Goal: Task Accomplishment & Management: Use online tool/utility

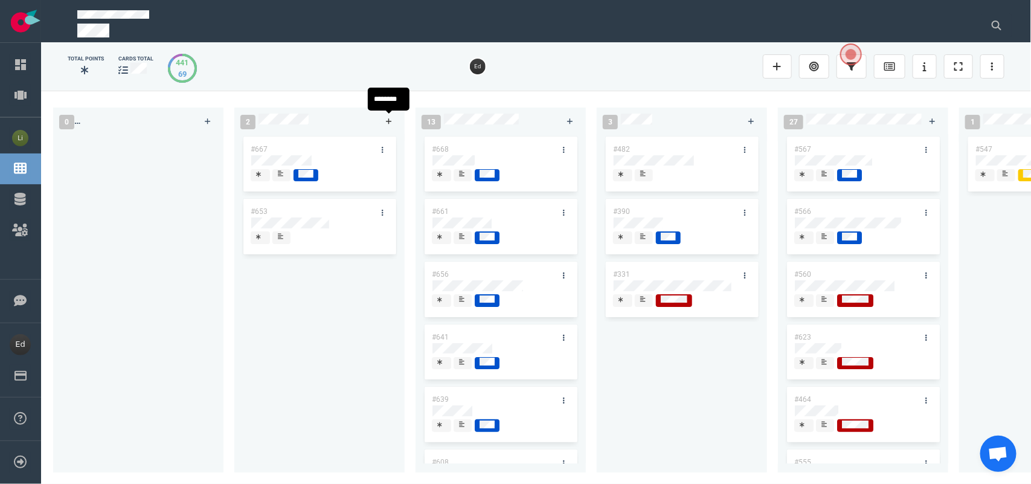
click at [391, 126] on link at bounding box center [388, 121] width 19 height 15
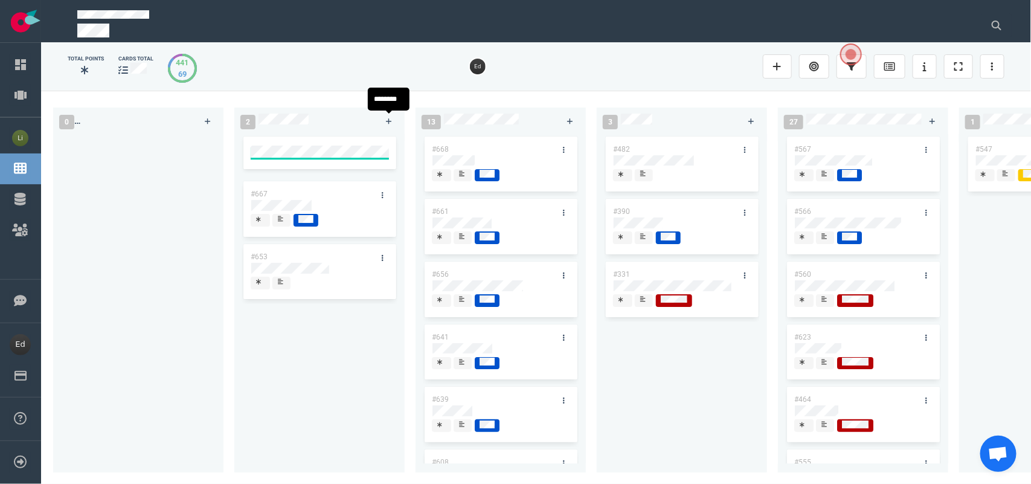
click at [358, 354] on div "#667 #653" at bounding box center [320, 299] width 156 height 324
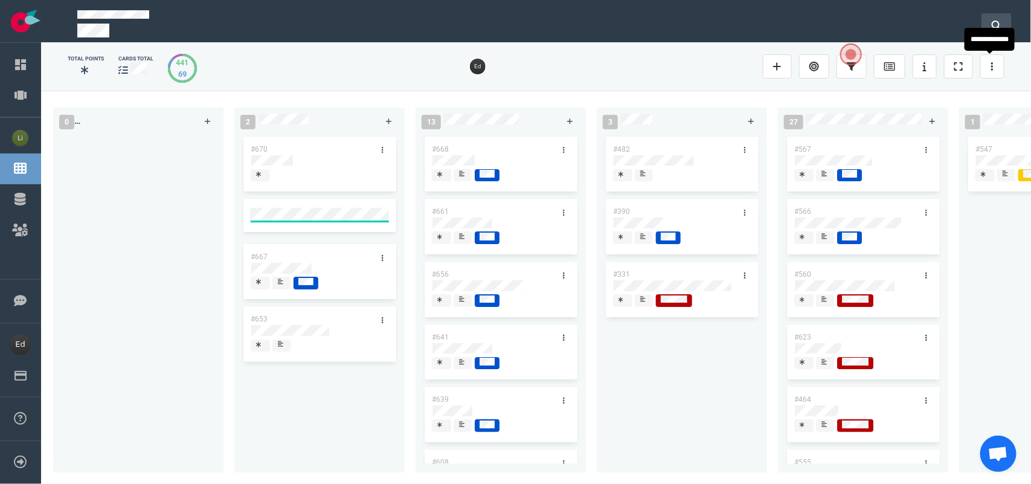
click at [994, 25] on icon at bounding box center [997, 26] width 10 height 10
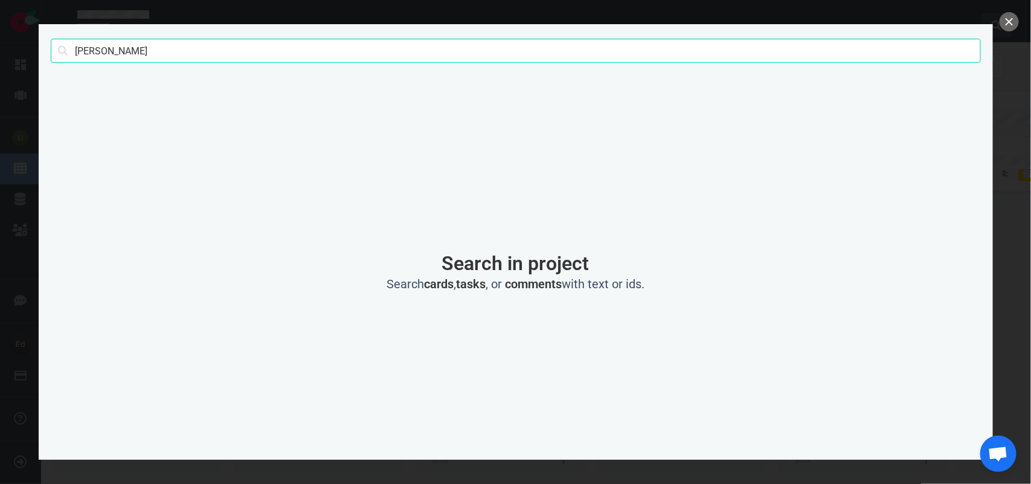
type input "[PERSON_NAME]"
click button "Search" at bounding box center [0, 0] width 0 height 0
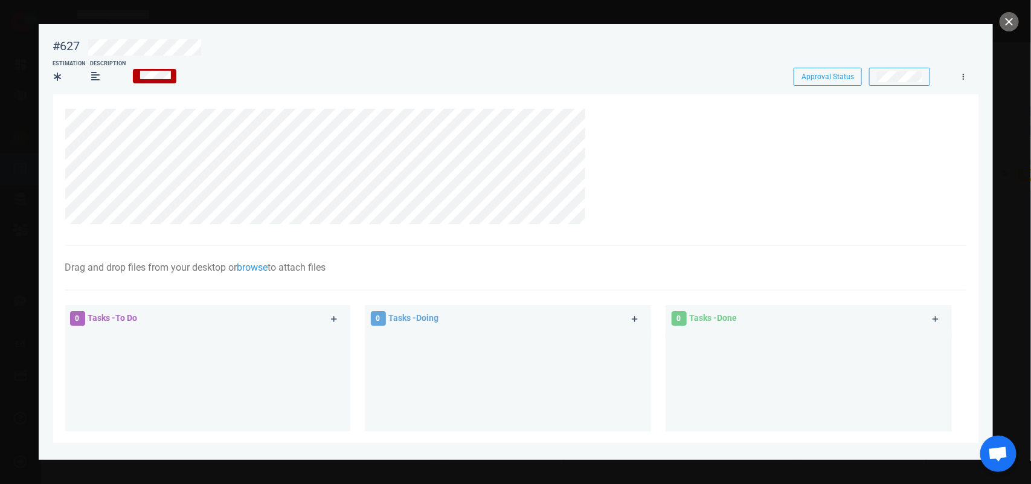
click at [56, 118] on section "Drag and drop files from your desktop or browse to attach files Attach Files Co…" at bounding box center [515, 350] width 925 height 512
click at [1012, 24] on button "close" at bounding box center [1009, 21] width 19 height 19
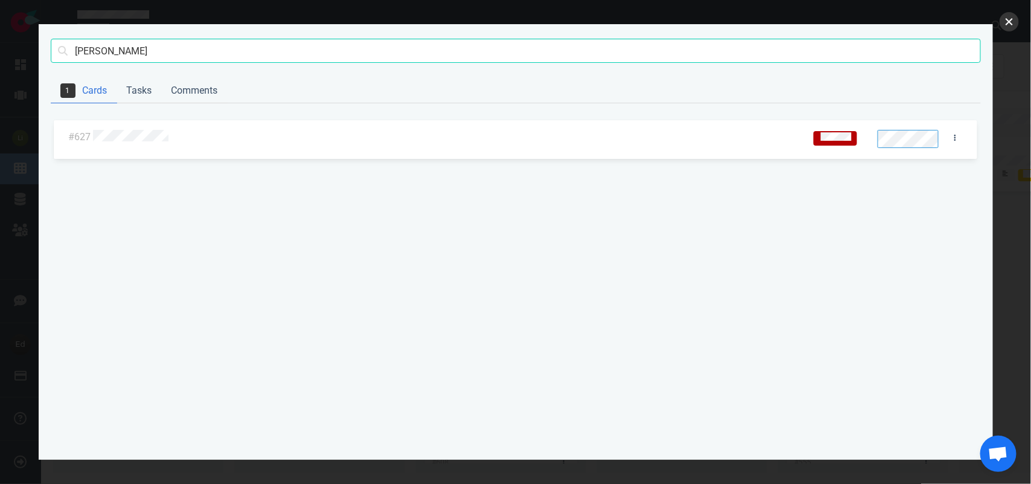
click at [1015, 21] on button "close" at bounding box center [1009, 21] width 19 height 19
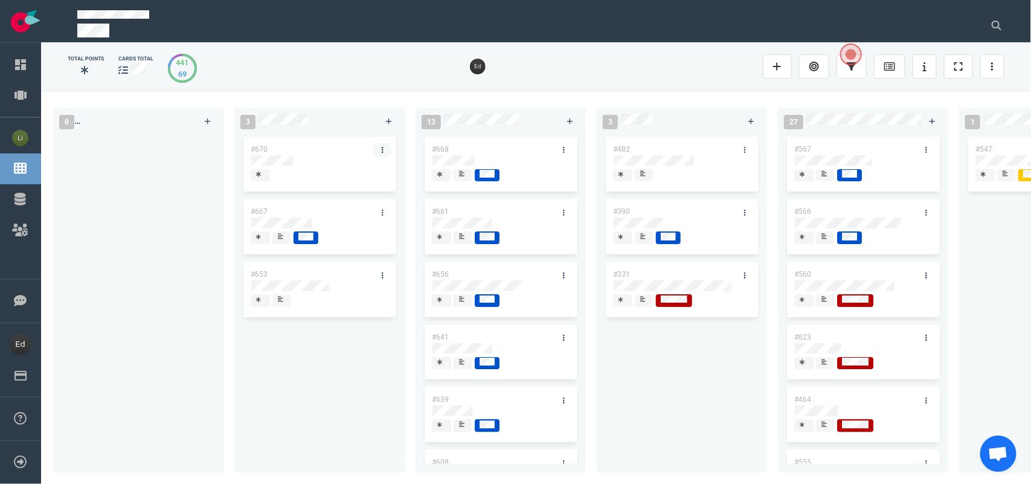
click at [387, 147] on link at bounding box center [382, 150] width 19 height 15
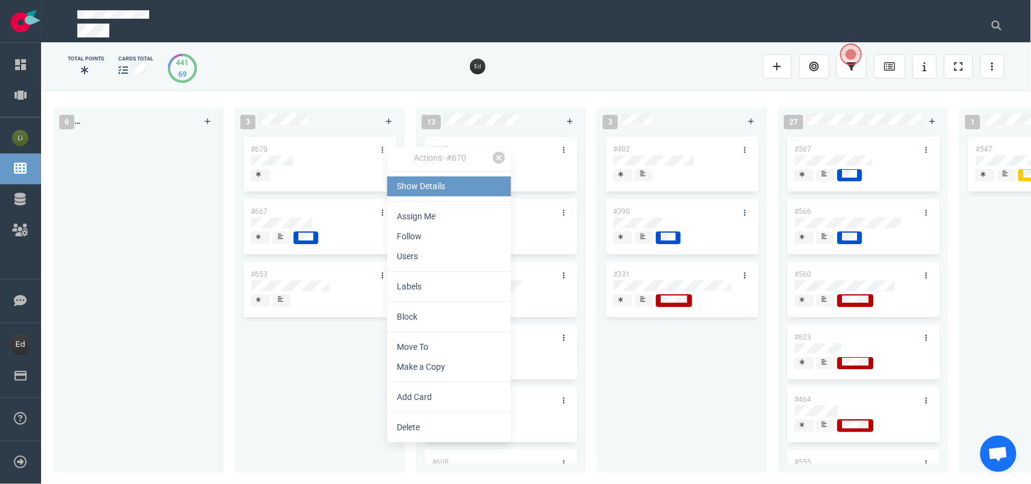
click at [408, 184] on link "Show Details" at bounding box center [449, 186] width 124 height 20
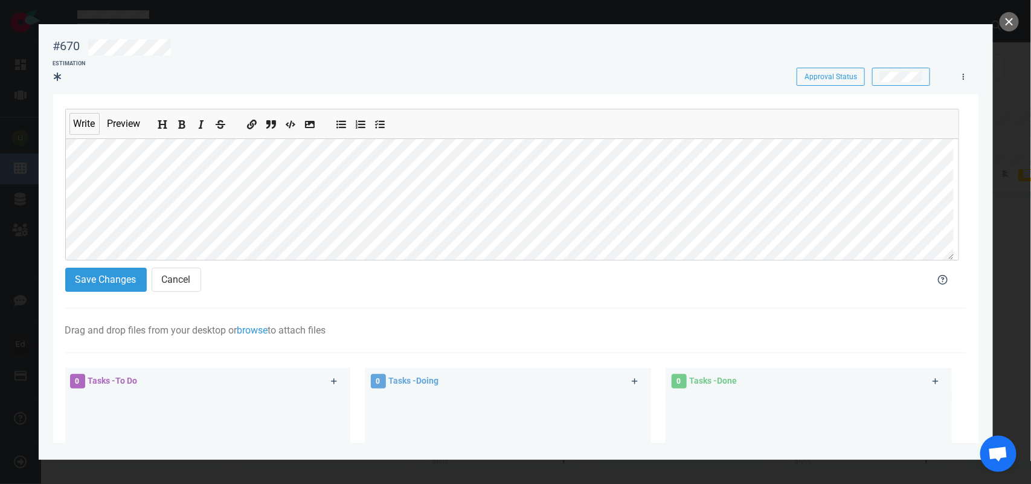
click at [59, 178] on section "Write Preview Save Changes Cancel Drag and drop files from your desktop or brow…" at bounding box center [515, 381] width 925 height 574
click at [54, 183] on section "Write Preview Save Changes Cancel Drag and drop files from your desktop or brow…" at bounding box center [515, 381] width 925 height 574
click at [118, 278] on button "Save Changes" at bounding box center [106, 280] width 82 height 24
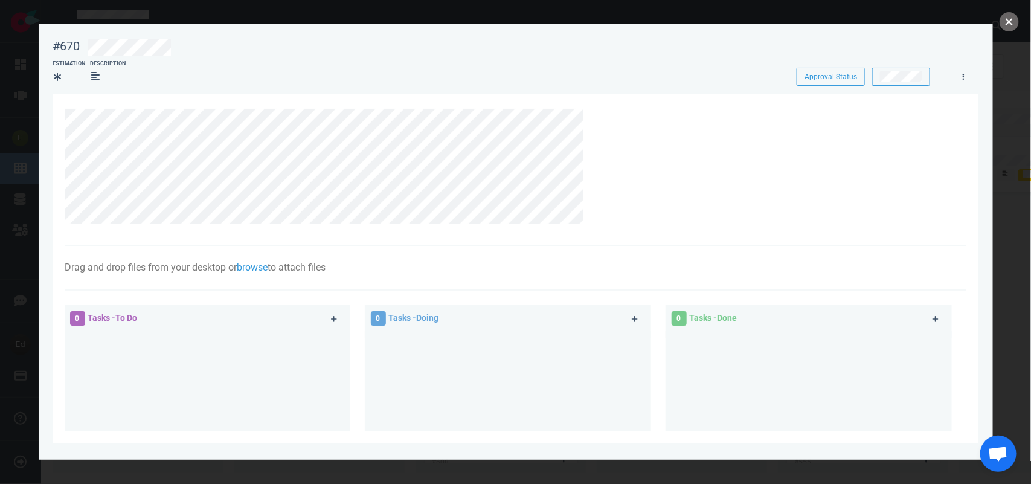
click at [1004, 22] on button "close" at bounding box center [1009, 21] width 19 height 19
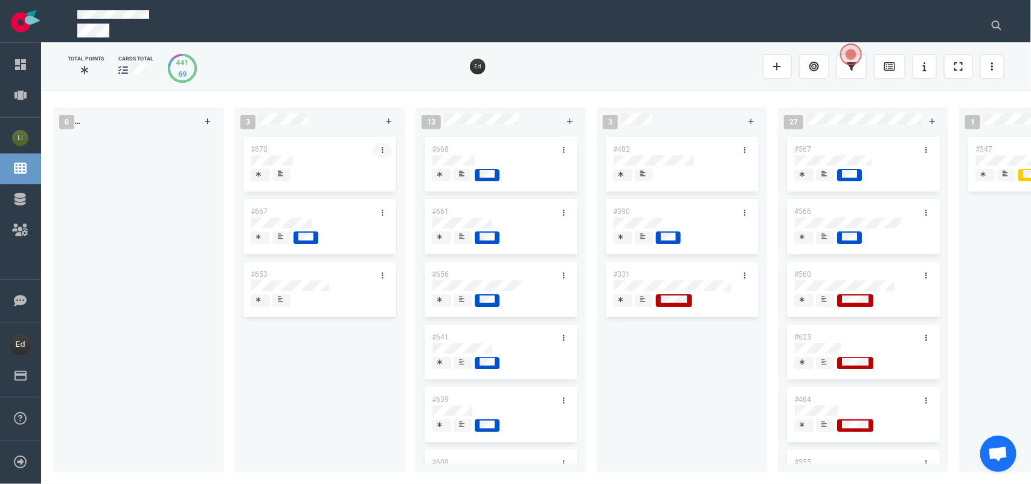
click at [384, 152] on link at bounding box center [382, 150] width 19 height 15
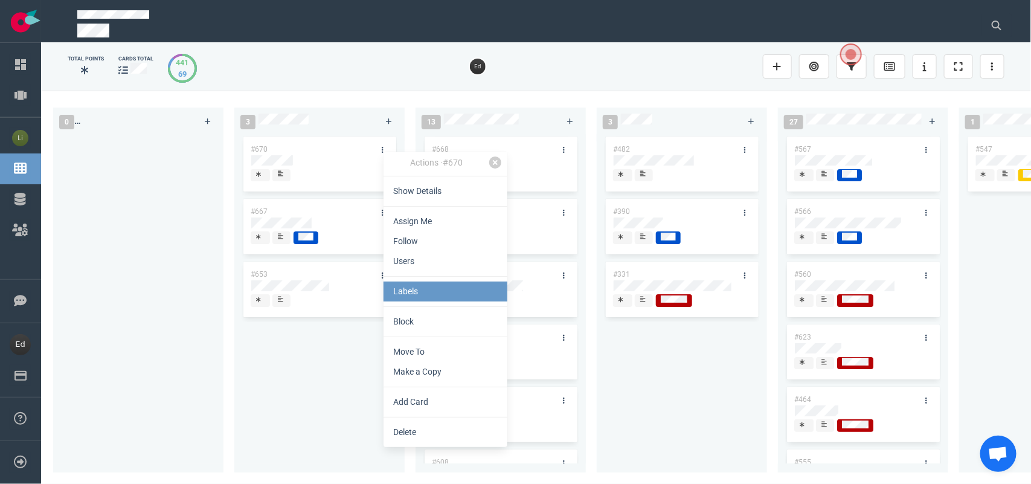
click at [405, 293] on link "Labels" at bounding box center [446, 291] width 124 height 20
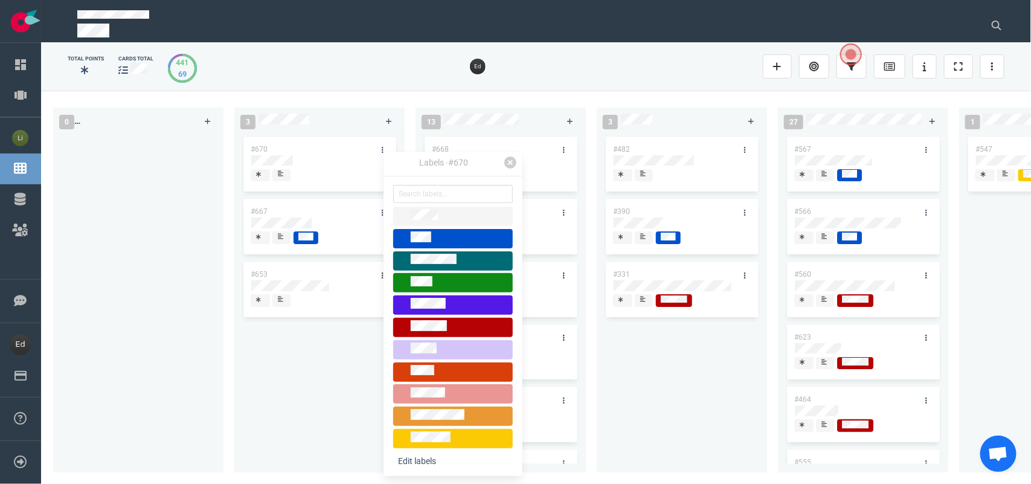
click at [324, 365] on div "#670 #667 #653" at bounding box center [320, 296] width 156 height 324
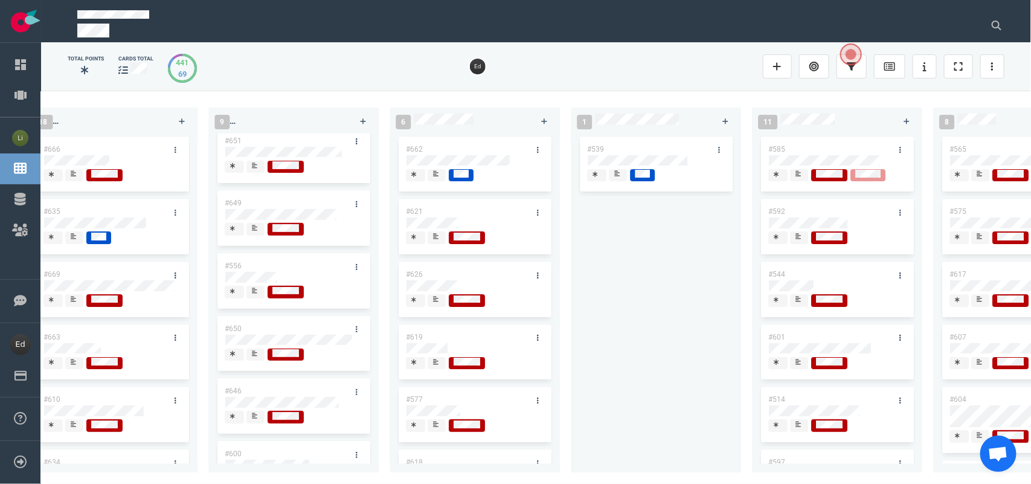
scroll to position [254, 0]
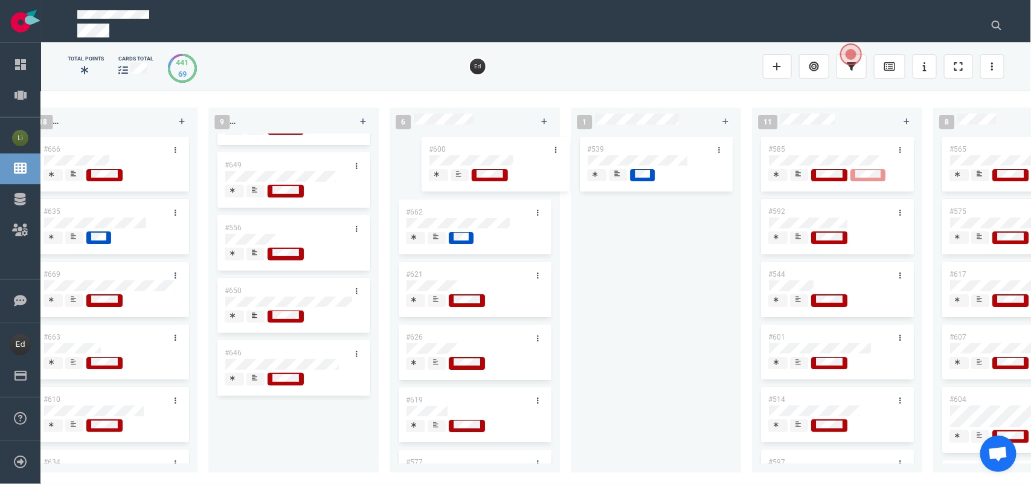
drag, startPoint x: 259, startPoint y: 406, endPoint x: 188, endPoint y: 92, distance: 321.9
click at [463, 146] on div "0 3 #670 #667 #653 13 #668 #661 #656 #641 #639 #608 #611 #602 #603 3 #482 #390 …" at bounding box center [536, 287] width 990 height 393
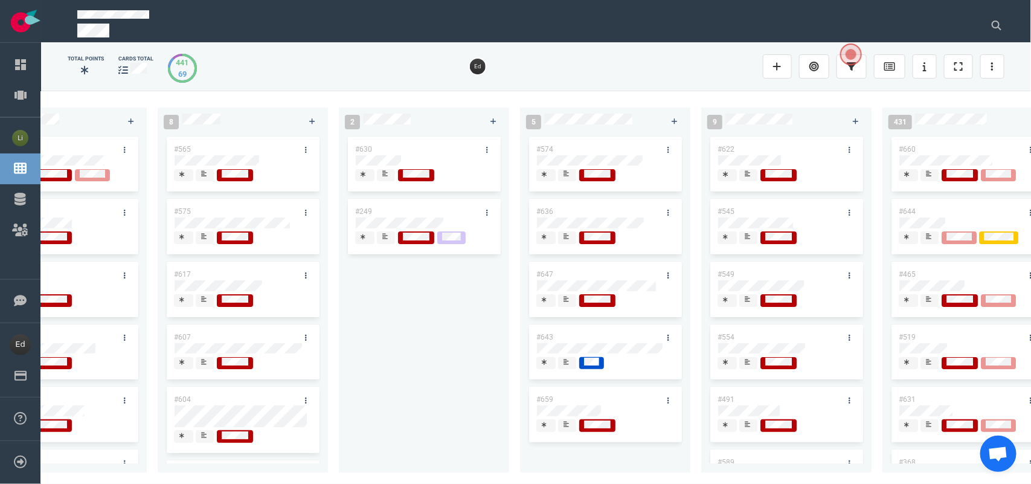
scroll to position [0, 1909]
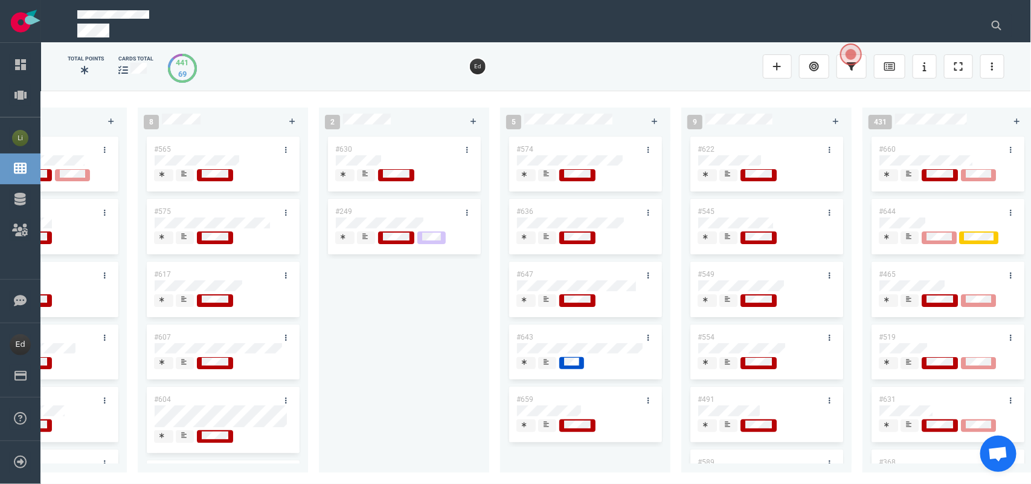
click at [547, 364] on icon at bounding box center [546, 361] width 5 height 5
